Goal: Use online tool/utility: Utilize a website feature to perform a specific function

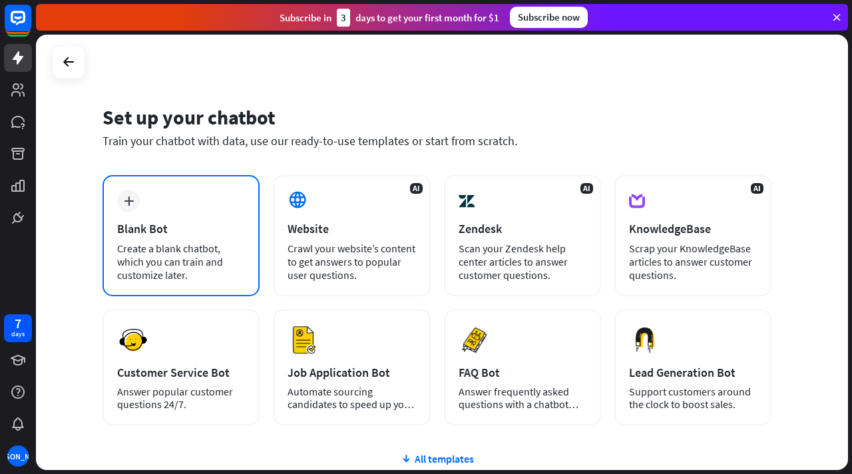
scroll to position [77, 0]
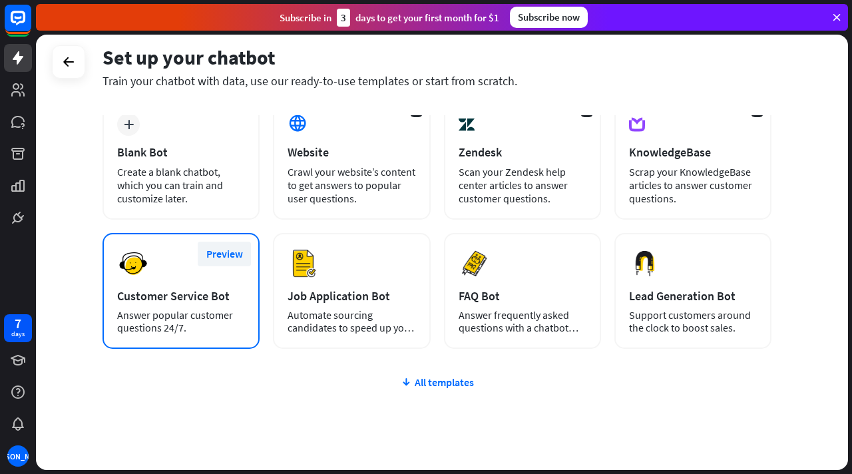
click at [226, 256] on button "Preview" at bounding box center [224, 254] width 53 height 25
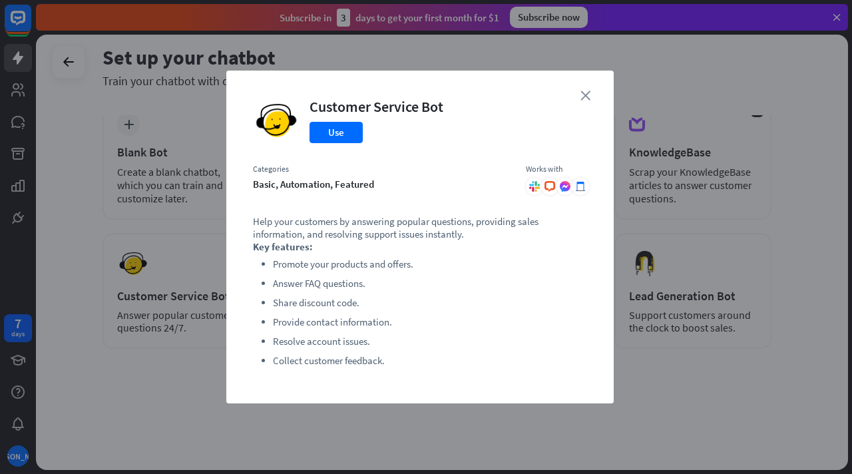
click at [587, 91] on icon "close" at bounding box center [586, 96] width 10 height 10
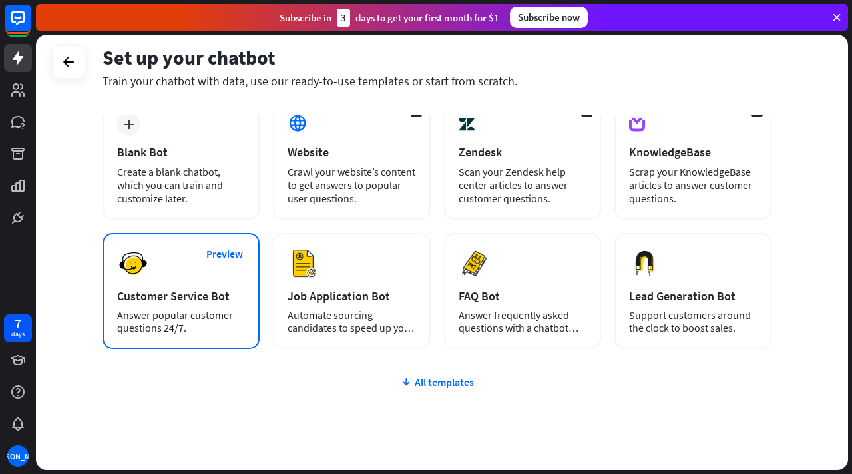
click at [155, 280] on div "Preview Customer Service Bot Answer popular customer questions 24/7." at bounding box center [181, 291] width 157 height 116
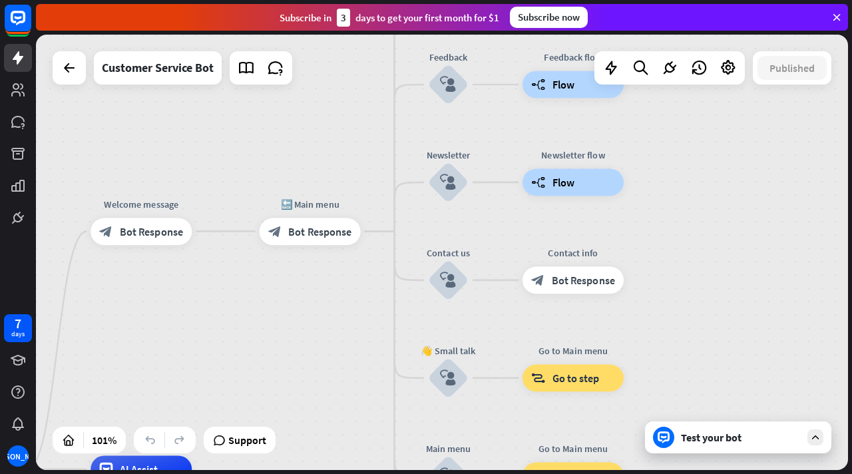
drag, startPoint x: 553, startPoint y: 155, endPoint x: 279, endPoint y: 372, distance: 350.3
click at [279, 372] on div "home_2 Start point Welcome message block_bot_response Bot Response 🔙 Main menu …" at bounding box center [442, 253] width 813 height 436
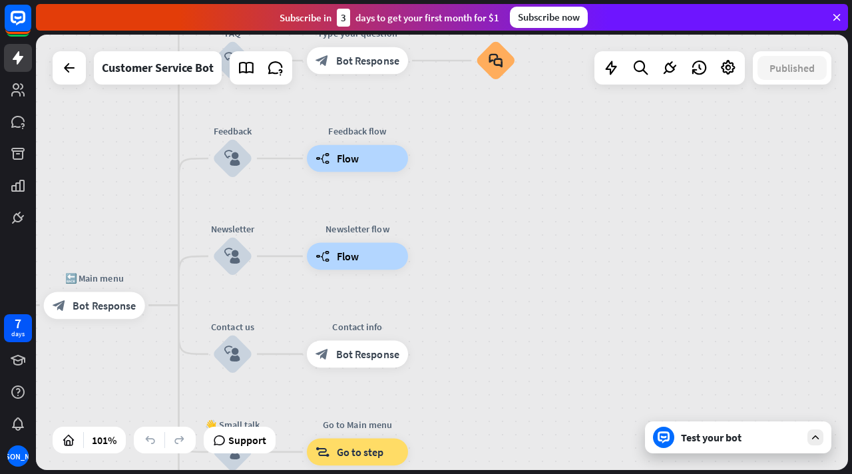
drag, startPoint x: 364, startPoint y: 118, endPoint x: 151, endPoint y: 162, distance: 217.0
click at [151, 162] on div "home_2 Start point Welcome message block_bot_response Bot Response 🔙 Main menu …" at bounding box center [442, 253] width 813 height 436
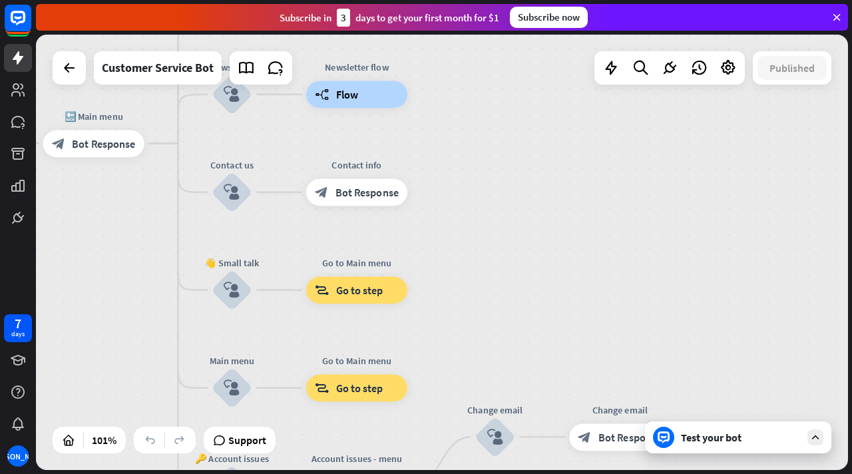
drag, startPoint x: 151, startPoint y: 374, endPoint x: 147, endPoint y: 228, distance: 145.9
click at [147, 228] on div "home_2 Start point Welcome message block_bot_response Bot Response 🔙 Main menu …" at bounding box center [442, 253] width 813 height 436
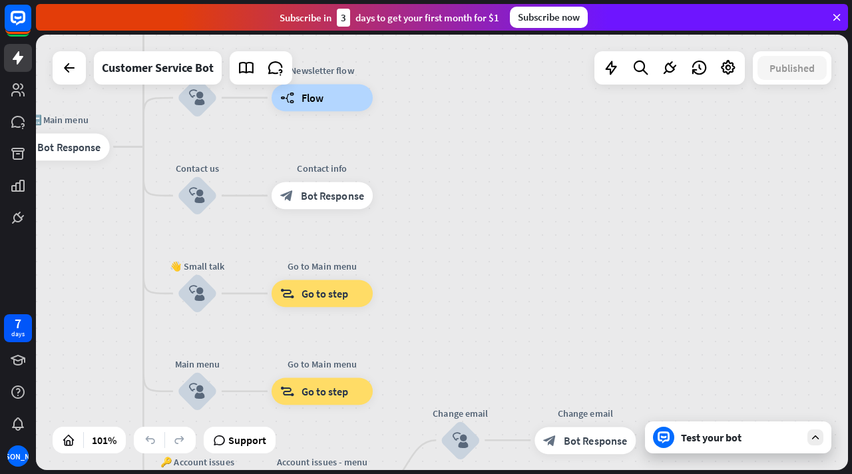
drag, startPoint x: 131, startPoint y: 330, endPoint x: 96, endPoint y: 338, distance: 36.2
click at [96, 338] on div "home_2 Start point Welcome message block_bot_response Bot Response 🔙 Main menu …" at bounding box center [442, 253] width 813 height 436
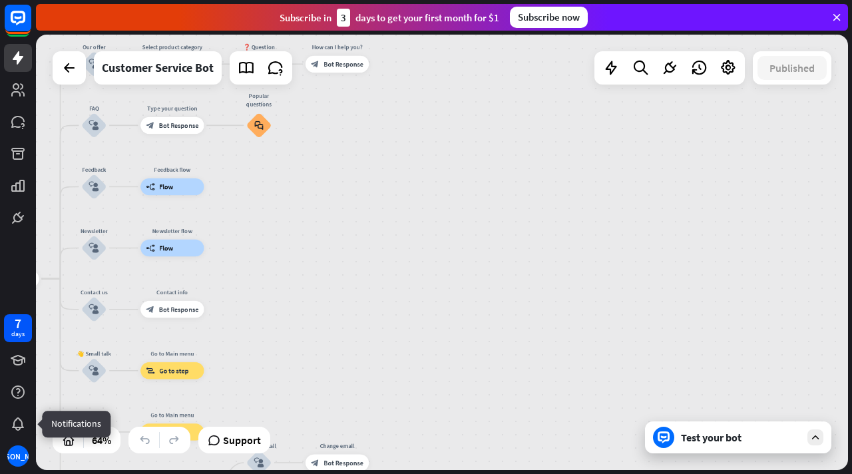
drag, startPoint x: 72, startPoint y: 370, endPoint x: 0, endPoint y: 445, distance: 104.1
click at [0, 445] on div "7 days [PERSON_NAME] close Product Help First steps Get started with ChatBot He…" at bounding box center [426, 237] width 852 height 474
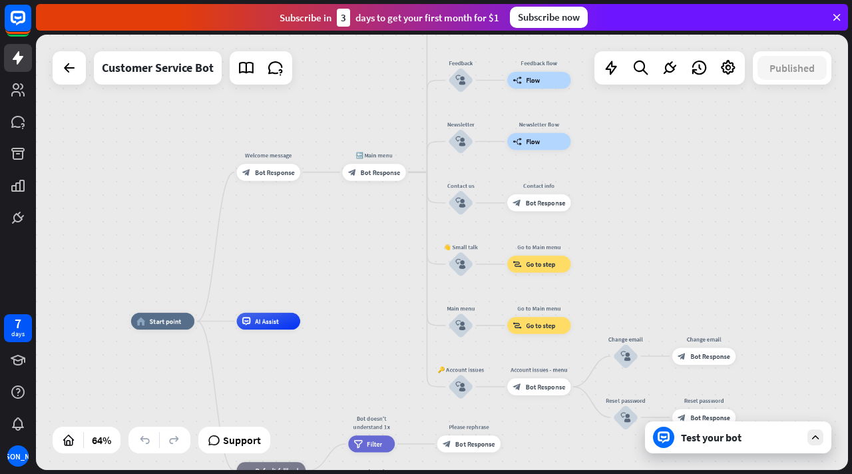
drag, startPoint x: 360, startPoint y: 203, endPoint x: 736, endPoint y: 87, distance: 393.7
click at [736, 87] on div "home_2 Start point Welcome message block_bot_response Bot Response 🔙 Main menu …" at bounding box center [442, 253] width 813 height 436
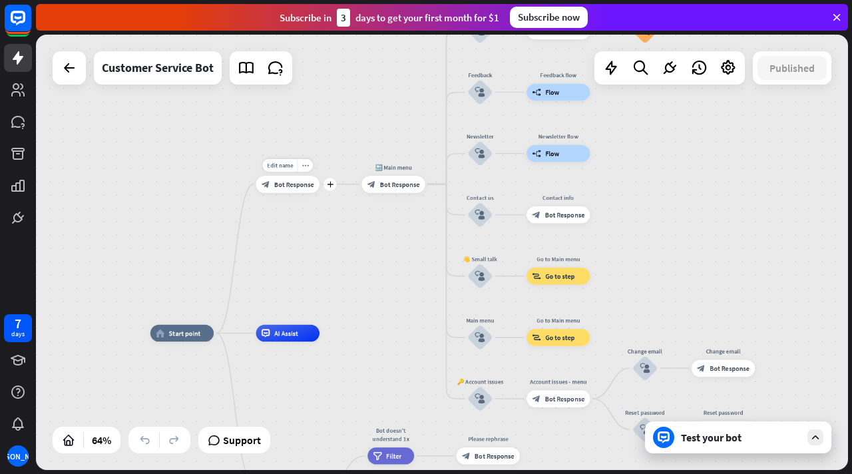
drag, startPoint x: 332, startPoint y: 174, endPoint x: 299, endPoint y: 164, distance: 34.8
click at [362, 176] on div "Edit name more_horiz 🔙 Main menu block_bot_response Bot Response" at bounding box center [393, 184] width 63 height 17
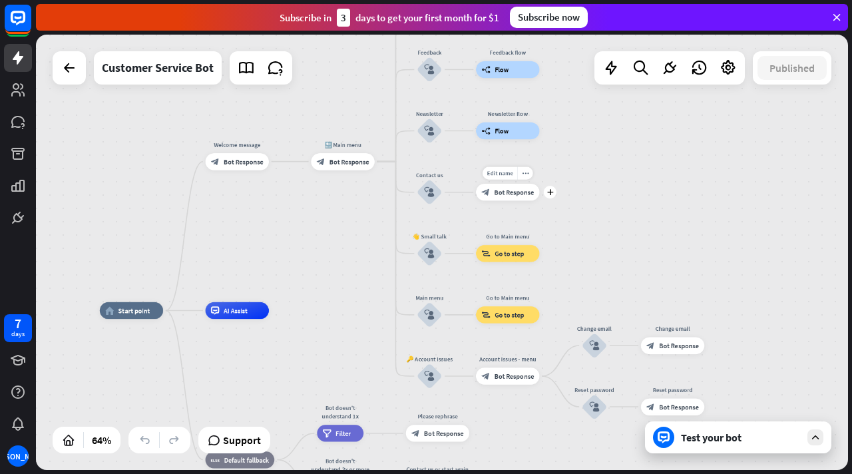
click at [476, 196] on div "Edit name more_horiz plus block_bot_response Bot Response" at bounding box center [507, 192] width 63 height 17
click at [476, 194] on div "Edit name more_horiz plus block_bot_response Bot Response" at bounding box center [507, 192] width 63 height 17
click at [451, 196] on div "plus" at bounding box center [453, 192] width 13 height 13
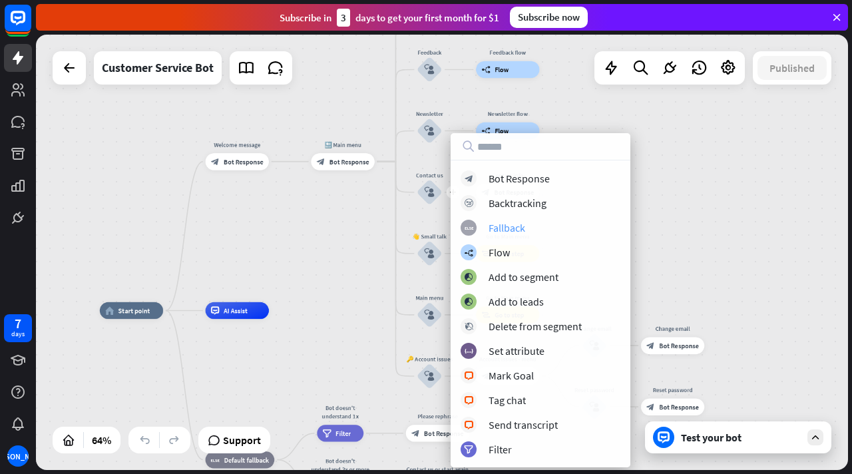
click at [498, 220] on div "block_fallback Fallback" at bounding box center [541, 228] width 160 height 16
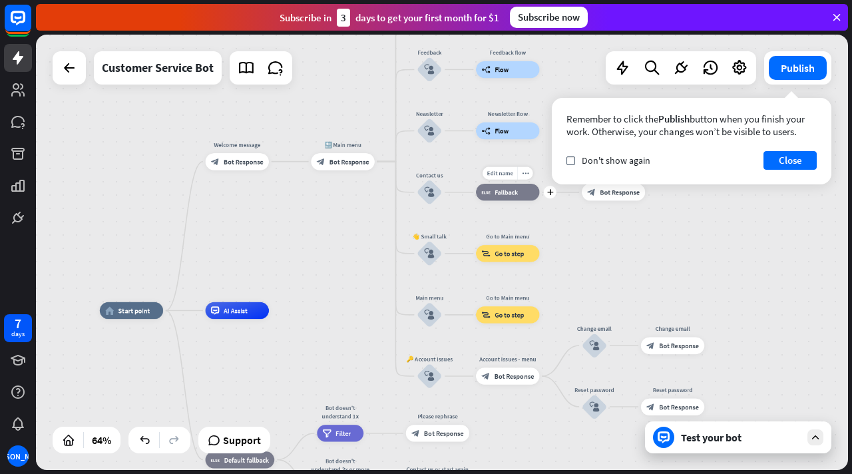
click at [539, 200] on div "Edit name more_horiz plus block_fallback Fallback" at bounding box center [507, 192] width 63 height 17
drag, startPoint x: 553, startPoint y: 195, endPoint x: 454, endPoint y: 195, distance: 98.6
drag, startPoint x: 454, startPoint y: 195, endPoint x: 310, endPoint y: 287, distance: 171.3
drag, startPoint x: 429, startPoint y: 195, endPoint x: 258, endPoint y: 312, distance: 207.5
click at [258, 312] on div "home_2 Start point Welcome message block_bot_response Bot Response 🔙 Main menu …" at bounding box center [358, 449] width 516 height 276
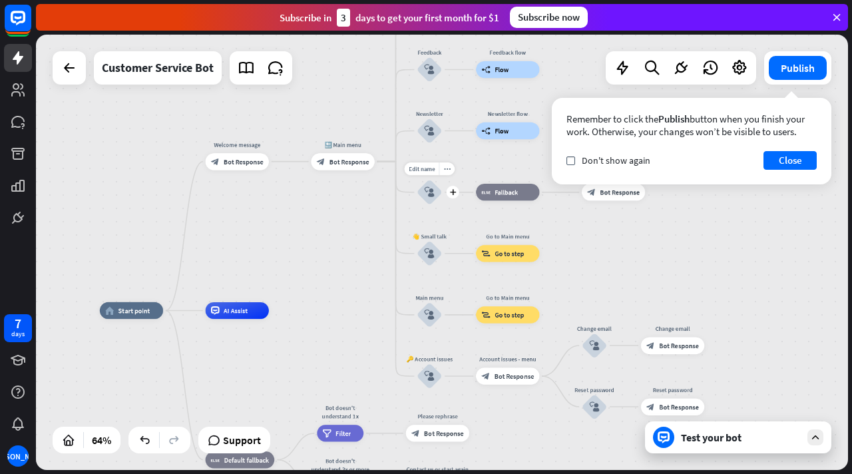
drag, startPoint x: 280, startPoint y: 310, endPoint x: 440, endPoint y: 195, distance: 197.0
click at [434, 192] on icon "block_user_input" at bounding box center [430, 192] width 10 height 10
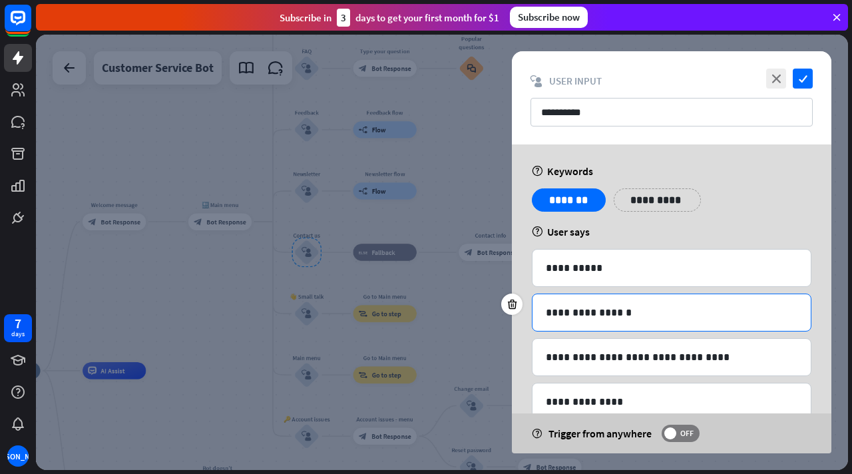
scroll to position [76, 0]
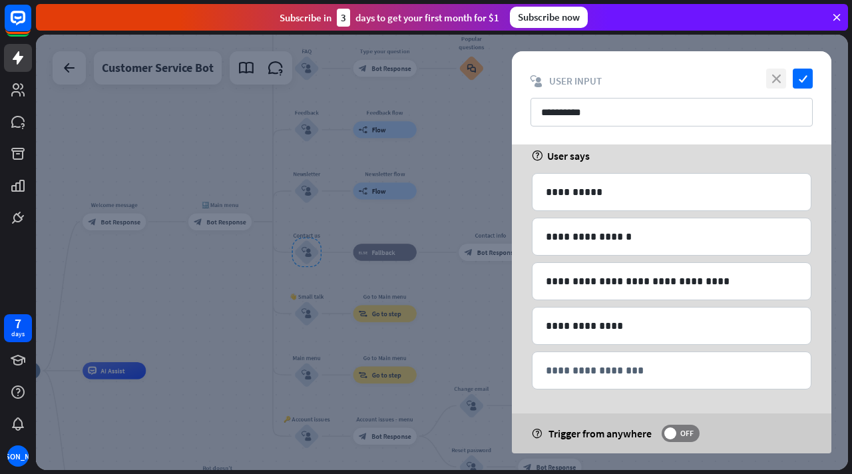
click at [772, 75] on icon "close" at bounding box center [777, 79] width 20 height 20
